Goal: Check status: Check status

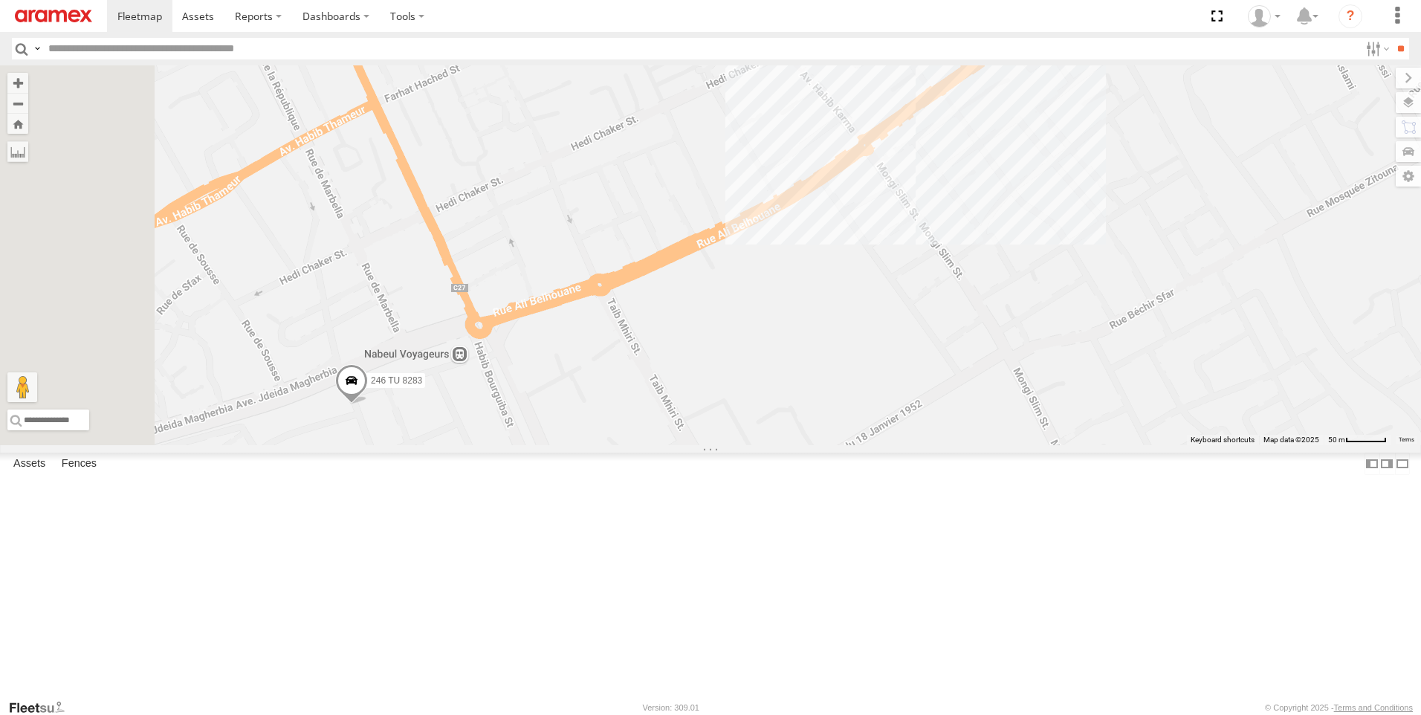
drag, startPoint x: 518, startPoint y: 630, endPoint x: 674, endPoint y: 487, distance: 211.4
click at [674, 445] on div "246 TU 8283 247 TU 7028 245 TU 4329" at bounding box center [710, 255] width 1421 height 380
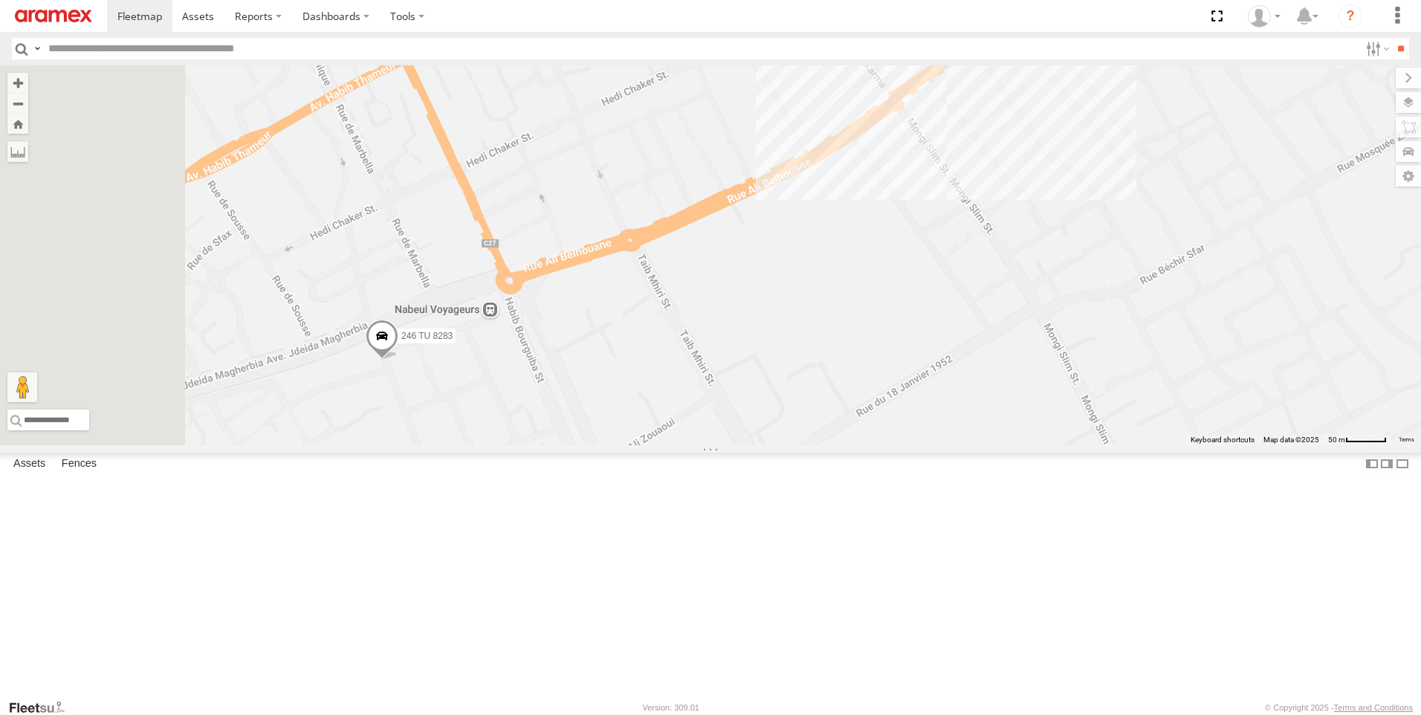
click at [398, 360] on span at bounding box center [382, 340] width 33 height 40
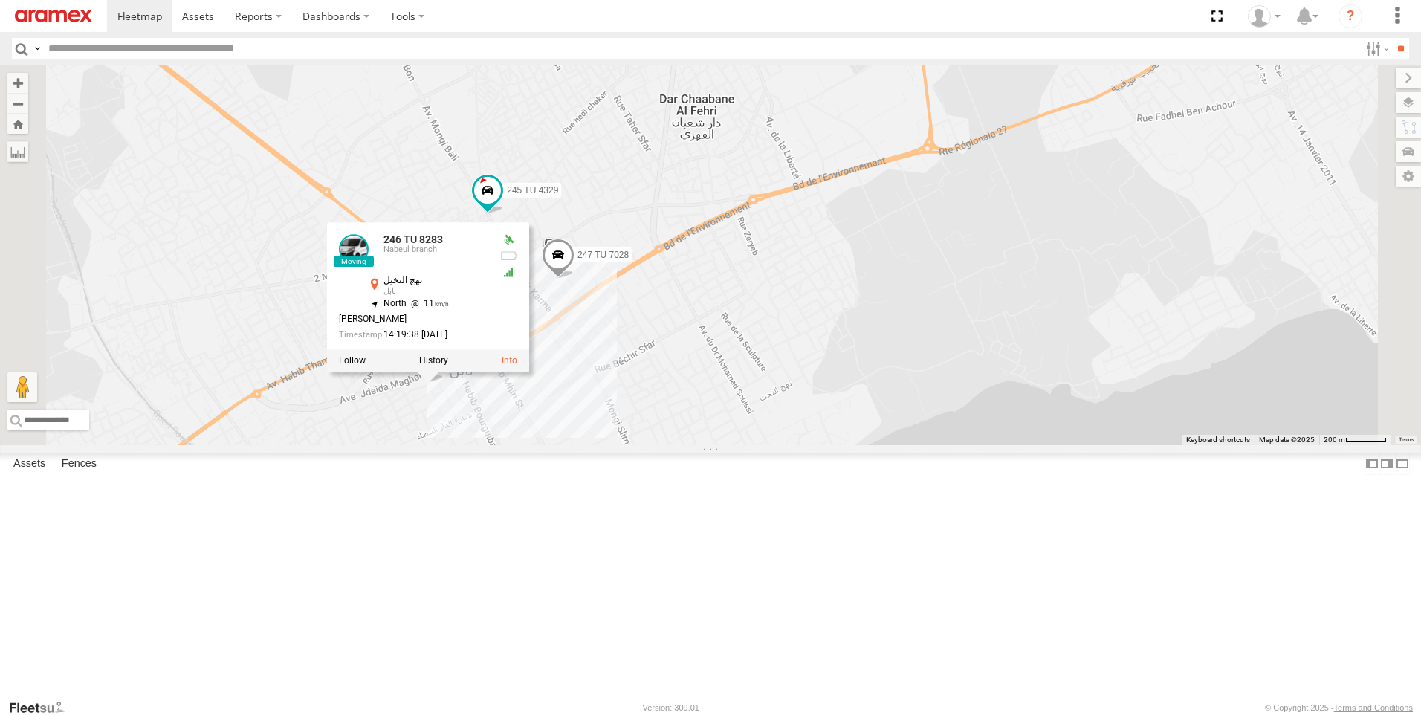
click at [843, 445] on div "246 TU 8283 247 TU 7028 245 TU 4329 246 TU 8283 [GEOGRAPHIC_DATA] branch نهج ال…" at bounding box center [710, 255] width 1421 height 380
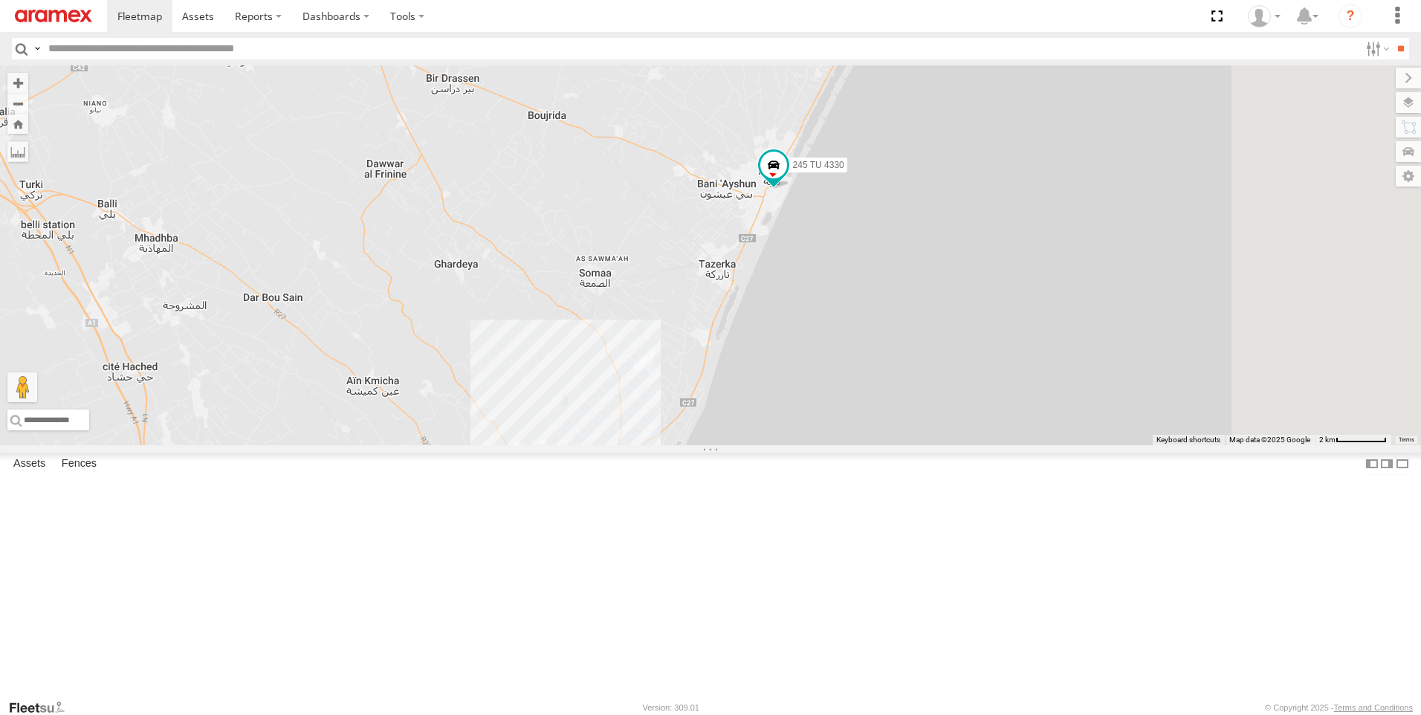
drag, startPoint x: 1119, startPoint y: 137, endPoint x: 817, endPoint y: 395, distance: 397.5
click at [817, 395] on div "247 TU 7028 245 TU 4329 246 TU 8283 245 TU 4330" at bounding box center [710, 255] width 1421 height 380
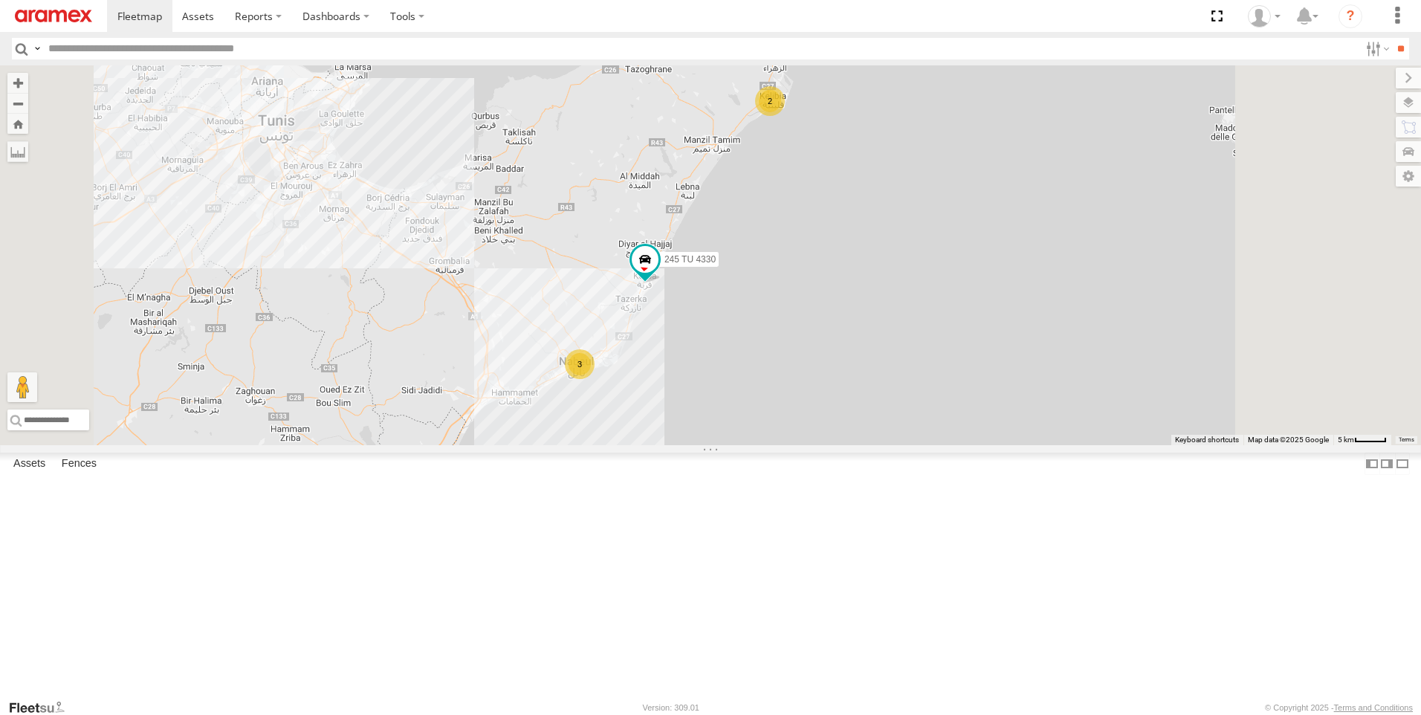
drag, startPoint x: 917, startPoint y: 227, endPoint x: 913, endPoint y: 306, distance: 79.6
click at [913, 306] on div "245 TU 4330 2 241 TU 8769 3" at bounding box center [710, 255] width 1421 height 380
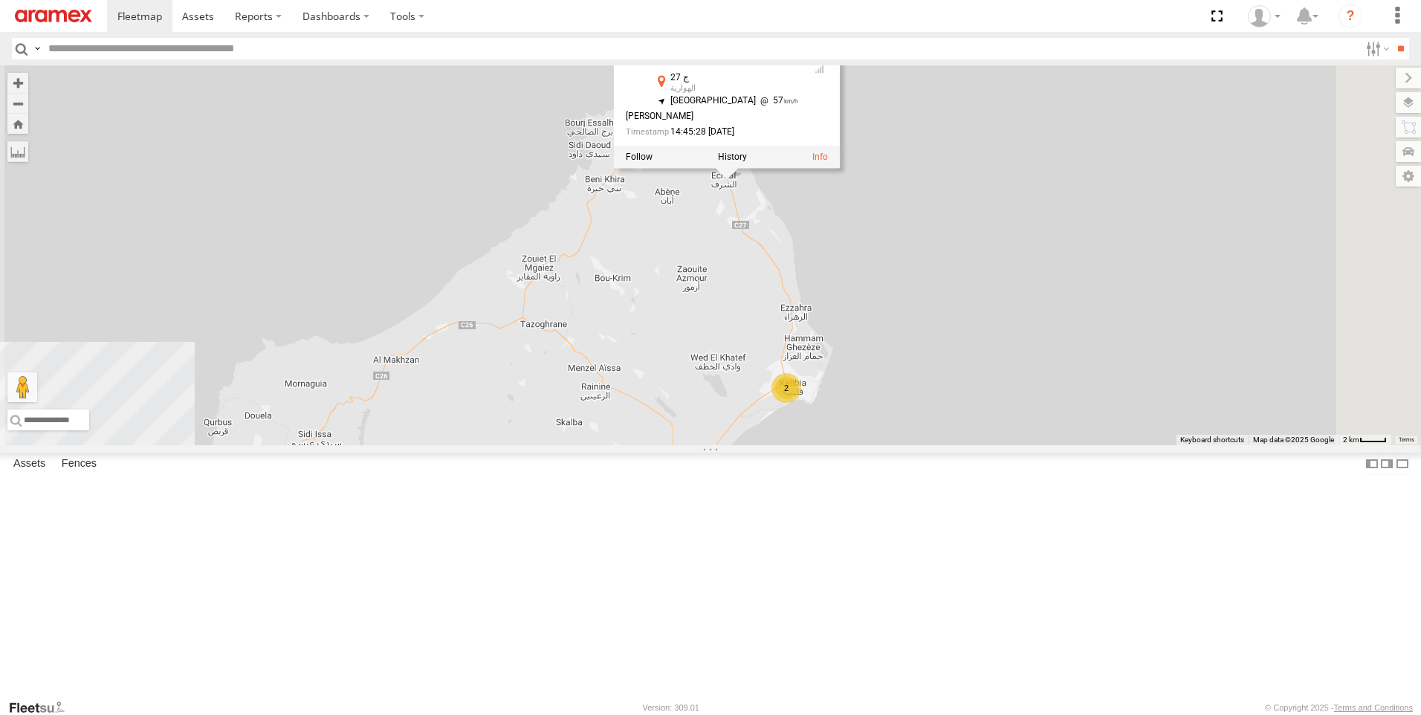
drag, startPoint x: 896, startPoint y: 176, endPoint x: 896, endPoint y: 372, distance: 196.2
click at [896, 372] on div "245 TU 4330 241 TU 8769 2 241 TU 8769 [GEOGRAPHIC_DATA] branch ج 27 الهوارية 36…" at bounding box center [710, 255] width 1421 height 380
click at [768, 445] on div "245 TU 4330 241 TU 8769 2 241 TU 8769 [GEOGRAPHIC_DATA] branch ج 27 الهوارية 37…" at bounding box center [710, 255] width 1421 height 380
